Goal: Task Accomplishment & Management: Use online tool/utility

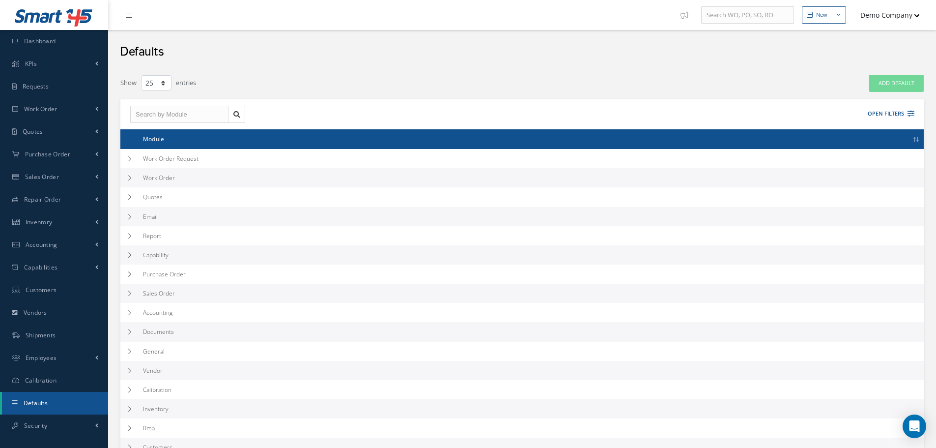
select select "25"
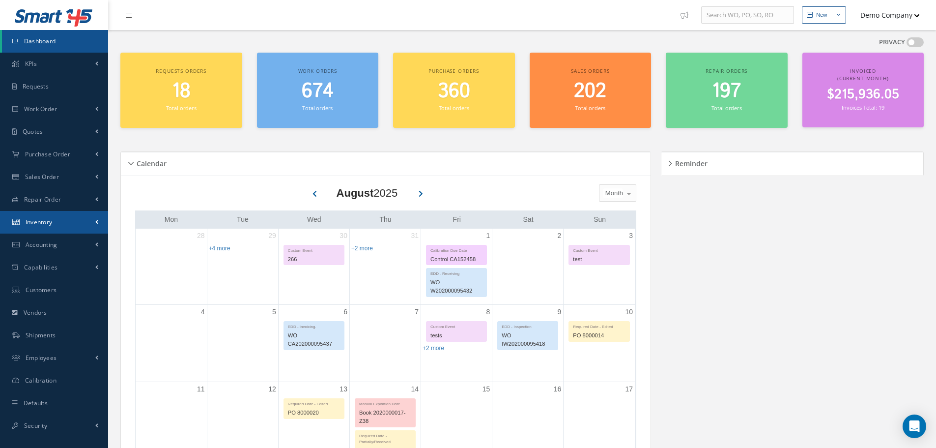
click at [82, 219] on link "Inventory" at bounding box center [54, 222] width 108 height 23
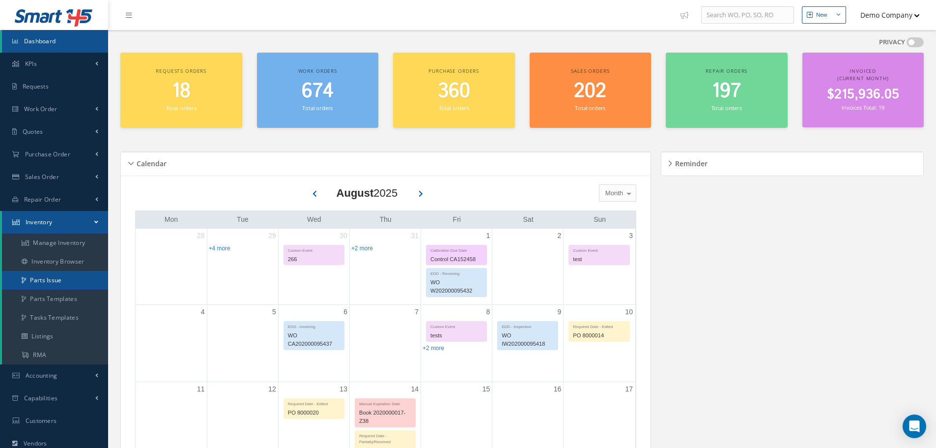
click at [70, 278] on link "Parts Issue" at bounding box center [55, 280] width 106 height 19
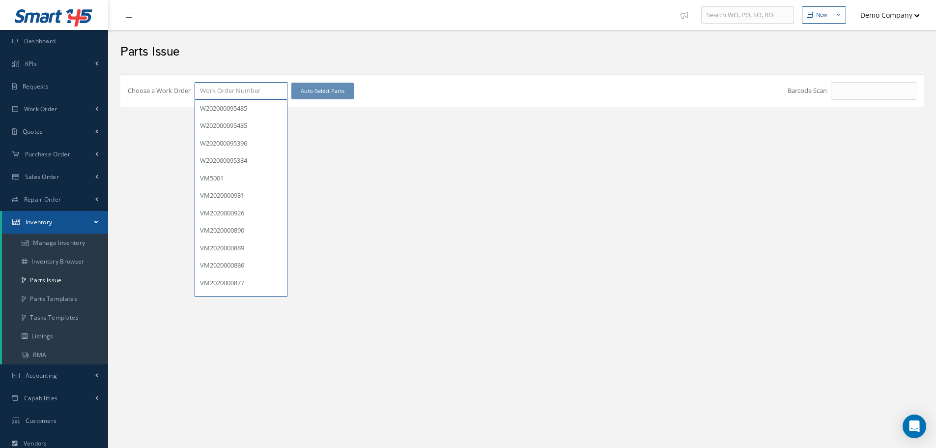
click at [244, 91] on input "Choose a Work Order" at bounding box center [241, 91] width 93 height 18
click at [237, 123] on span "W202000095435" at bounding box center [223, 125] width 47 height 9
type input "W202000095435"
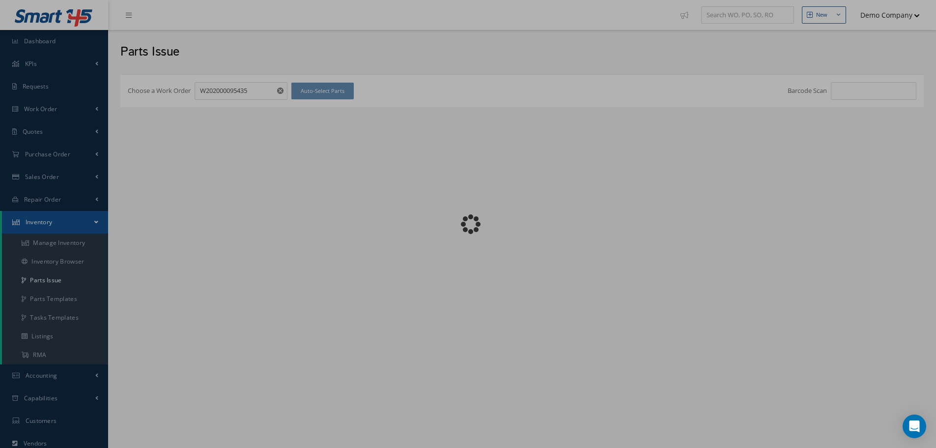
checkbox input "false"
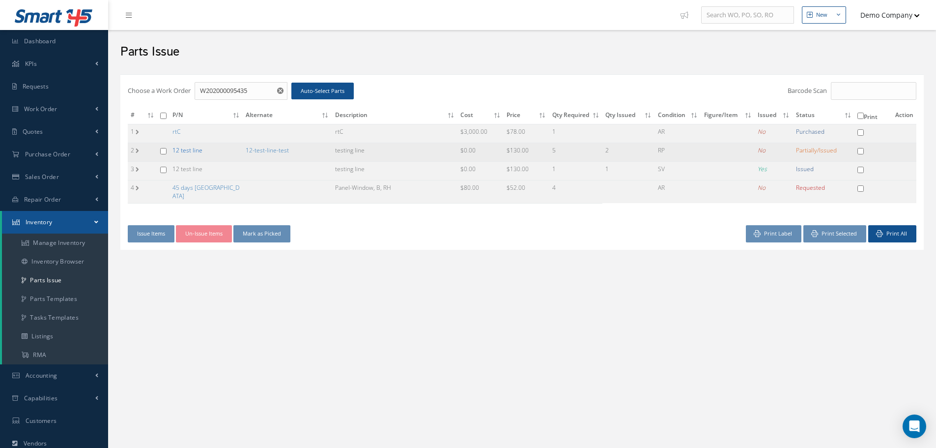
click at [186, 147] on link "12 test line" at bounding box center [188, 150] width 30 height 8
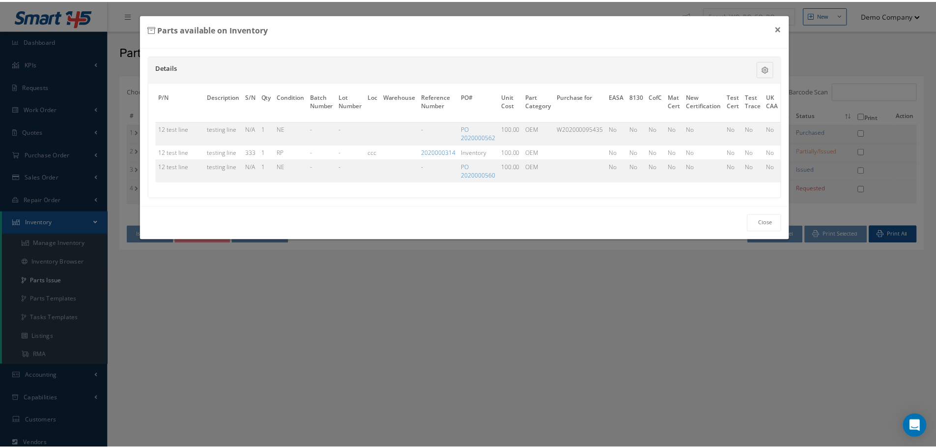
scroll to position [0, 112]
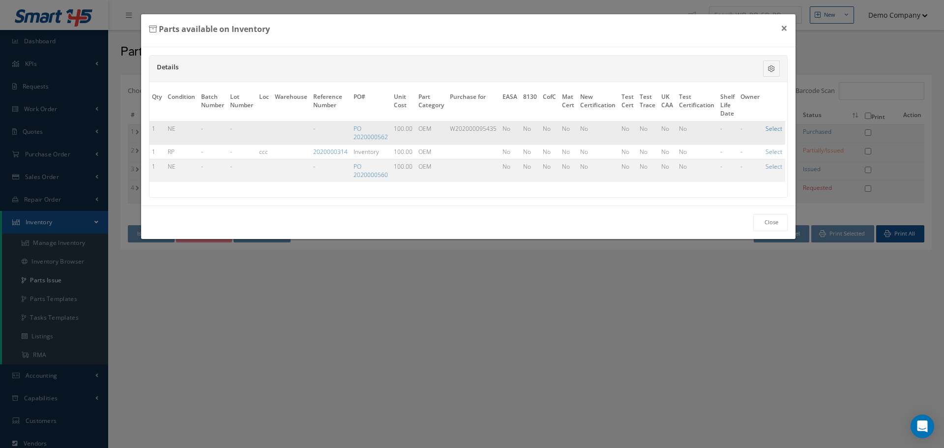
click at [775, 126] on link "Select" at bounding box center [773, 128] width 17 height 8
checkbox input "true"
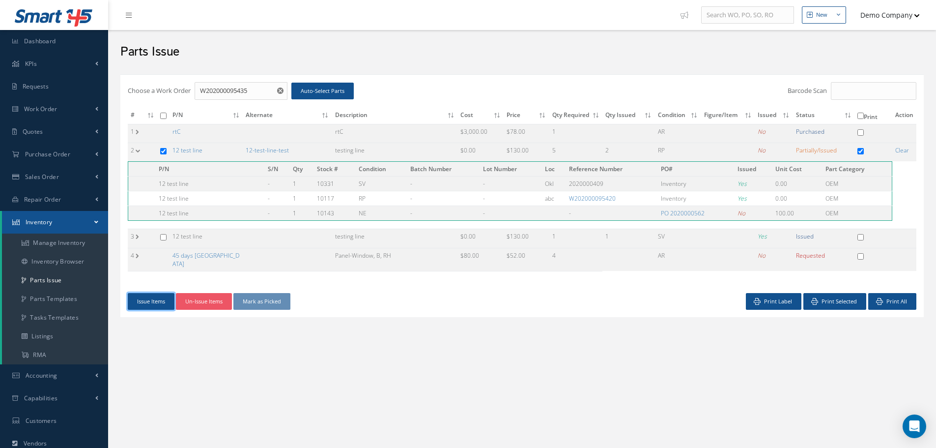
click at [162, 298] on button "Issue Items" at bounding box center [151, 301] width 47 height 17
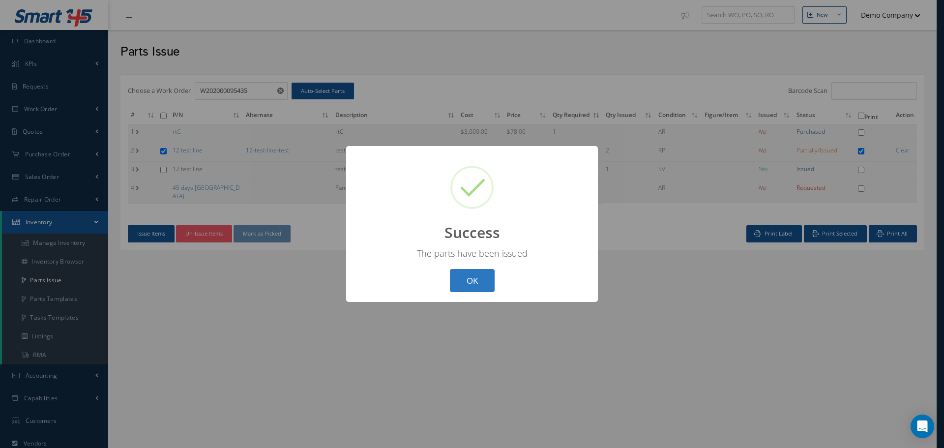
click at [486, 278] on button "OK" at bounding box center [472, 280] width 45 height 23
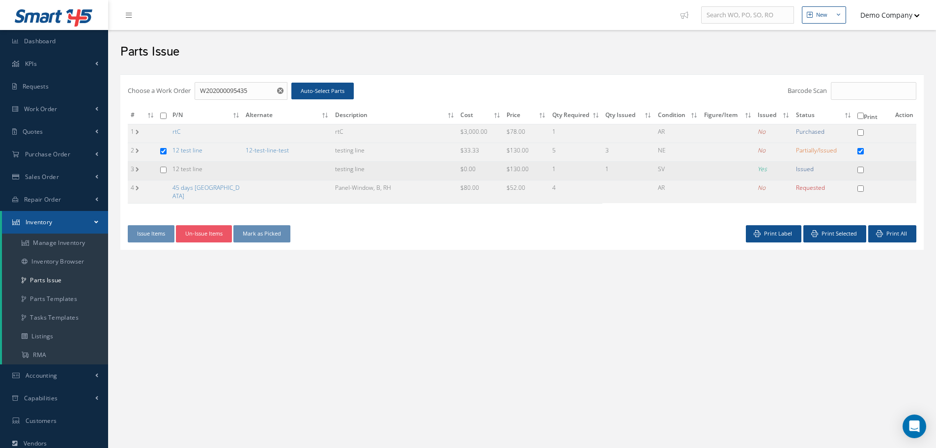
click at [162, 168] on input "checkbox" at bounding box center [163, 170] width 6 height 6
checkbox input "true"
click at [163, 170] on input "checkbox" at bounding box center [163, 170] width 6 height 6
checkbox input "false"
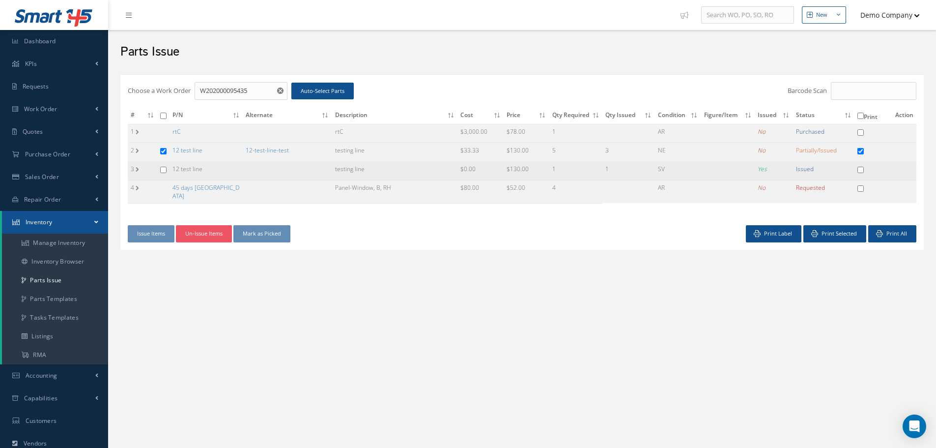
checkbox input "false"
click at [137, 169] on td "3" at bounding box center [142, 170] width 29 height 19
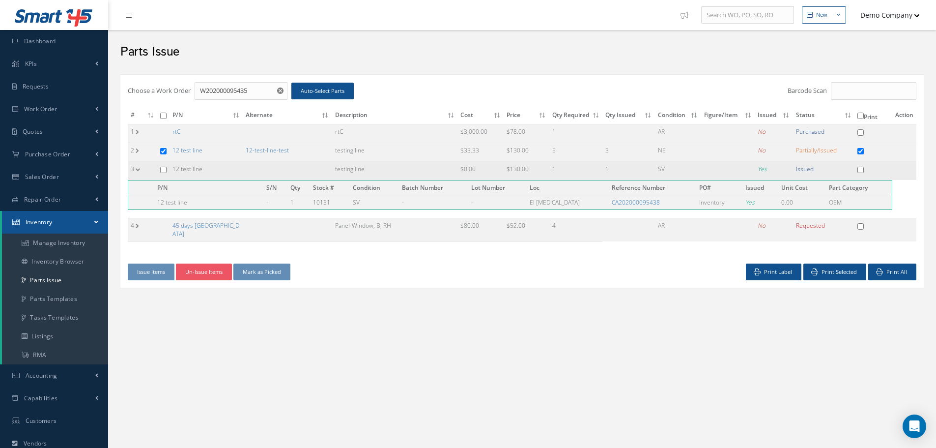
click at [137, 168] on td "3" at bounding box center [142, 170] width 29 height 19
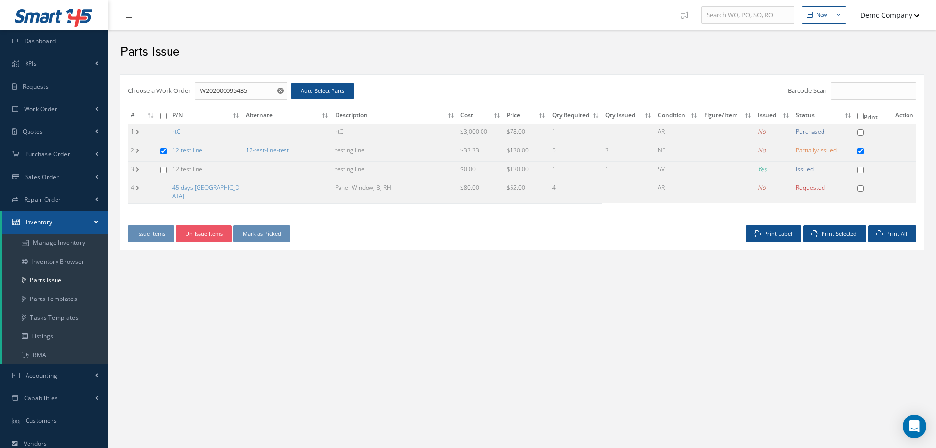
click at [207, 316] on div "New New Work Order New Purchase Order New Customer Quote New Sales Order New Re…" at bounding box center [522, 284] width 828 height 568
click at [133, 168] on label "3" at bounding box center [133, 169] width 5 height 8
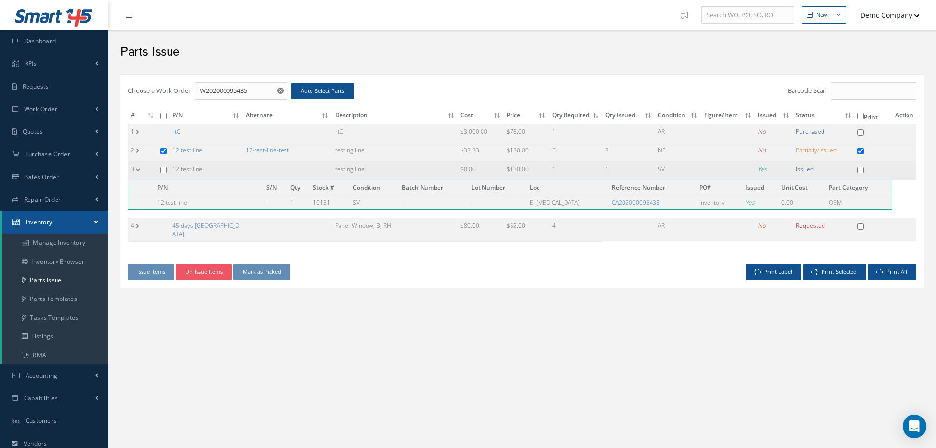
click at [133, 168] on label "3" at bounding box center [133, 169] width 5 height 8
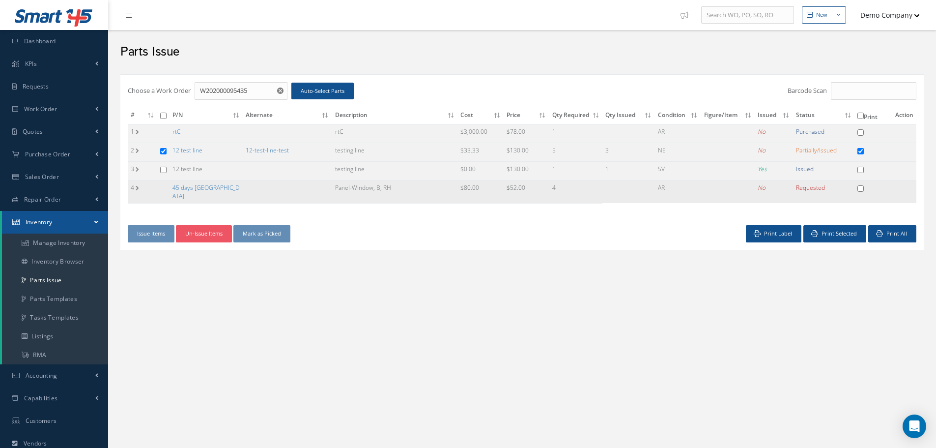
click at [138, 185] on td "4" at bounding box center [142, 191] width 29 height 23
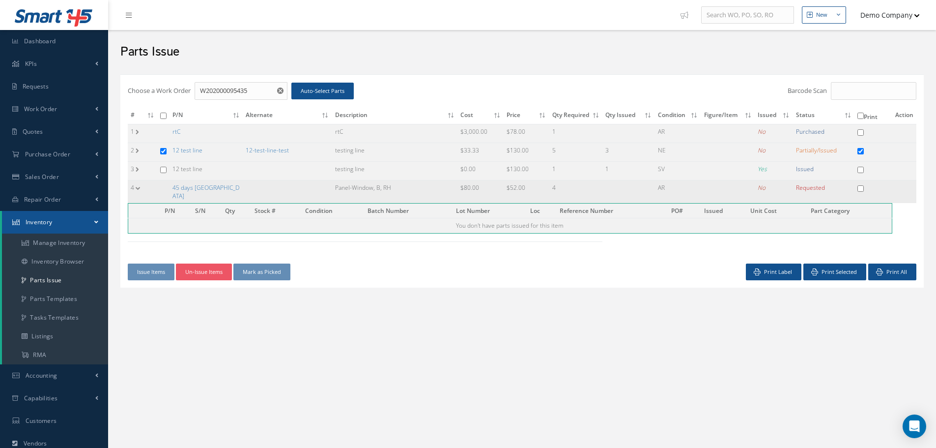
click at [138, 185] on td "4" at bounding box center [142, 191] width 29 height 23
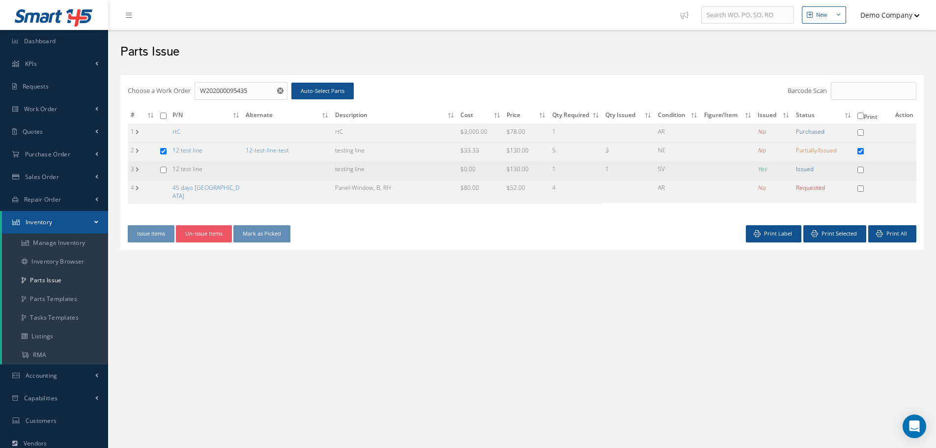
click at [161, 170] on input "checkbox" at bounding box center [163, 170] width 6 height 6
checkbox input "true"
click at [166, 149] on input "checkbox" at bounding box center [163, 151] width 6 height 6
checkbox input "false"
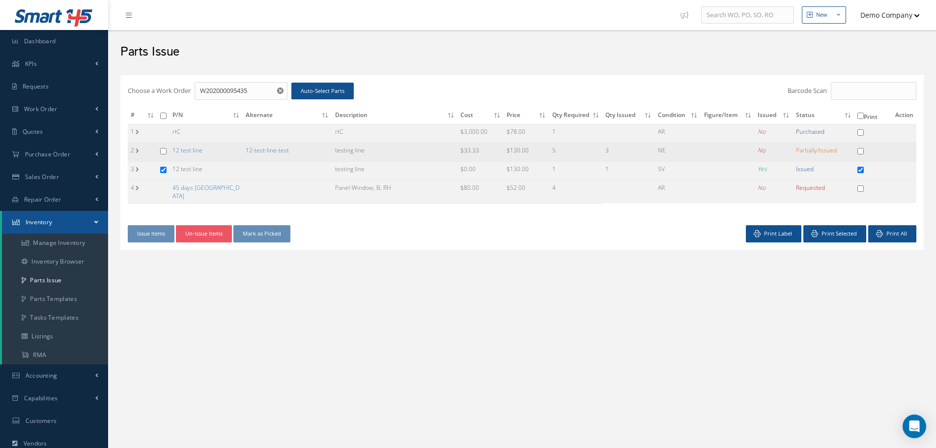
checkbox input "false"
click at [238, 318] on div "New New Work Order New Purchase Order New Customer Quote New Sales Order New Re…" at bounding box center [522, 284] width 828 height 568
